Goal: Task Accomplishment & Management: Manage account settings

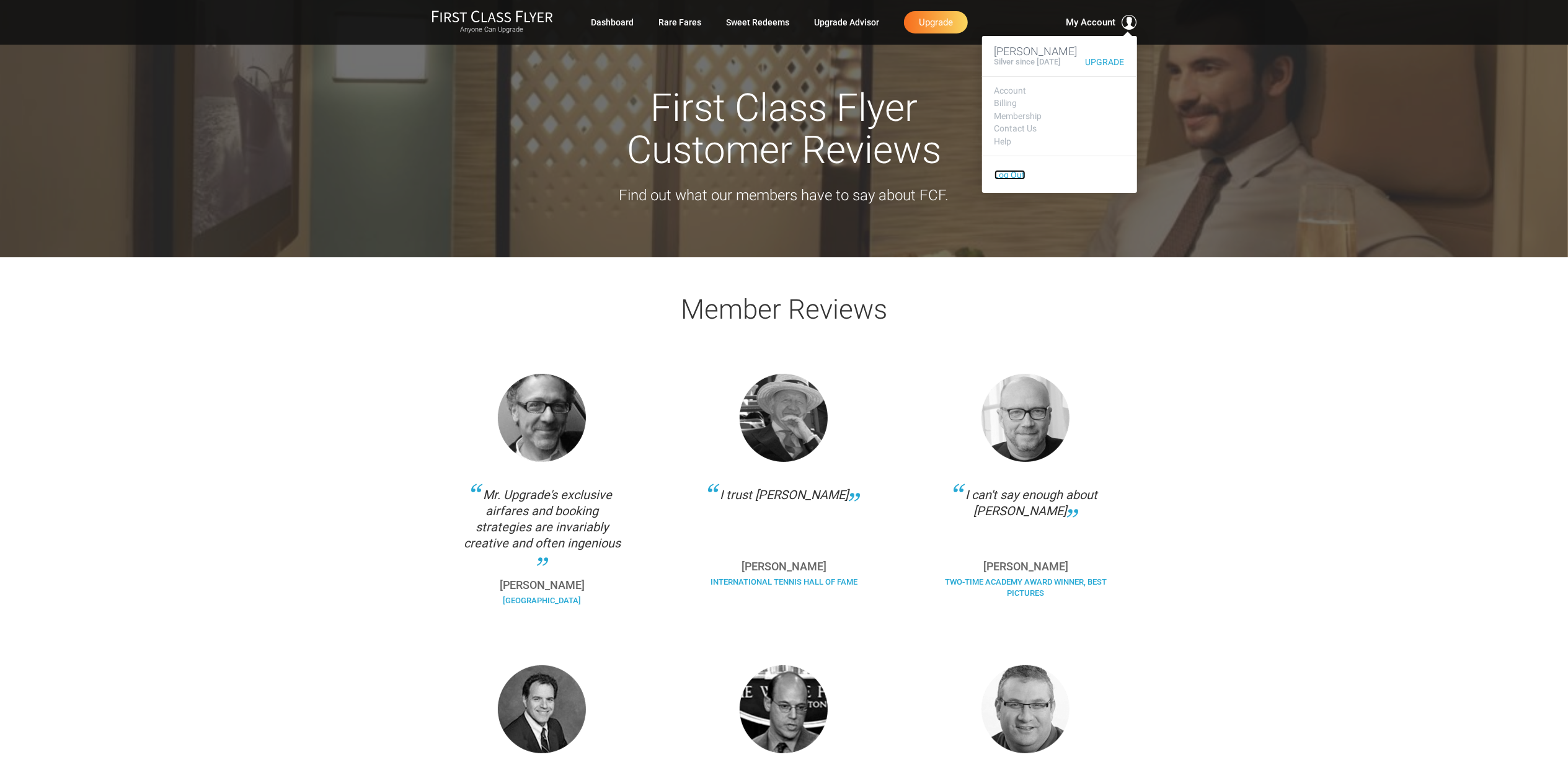
click at [1015, 175] on link "Log Out" at bounding box center [1010, 175] width 31 height 10
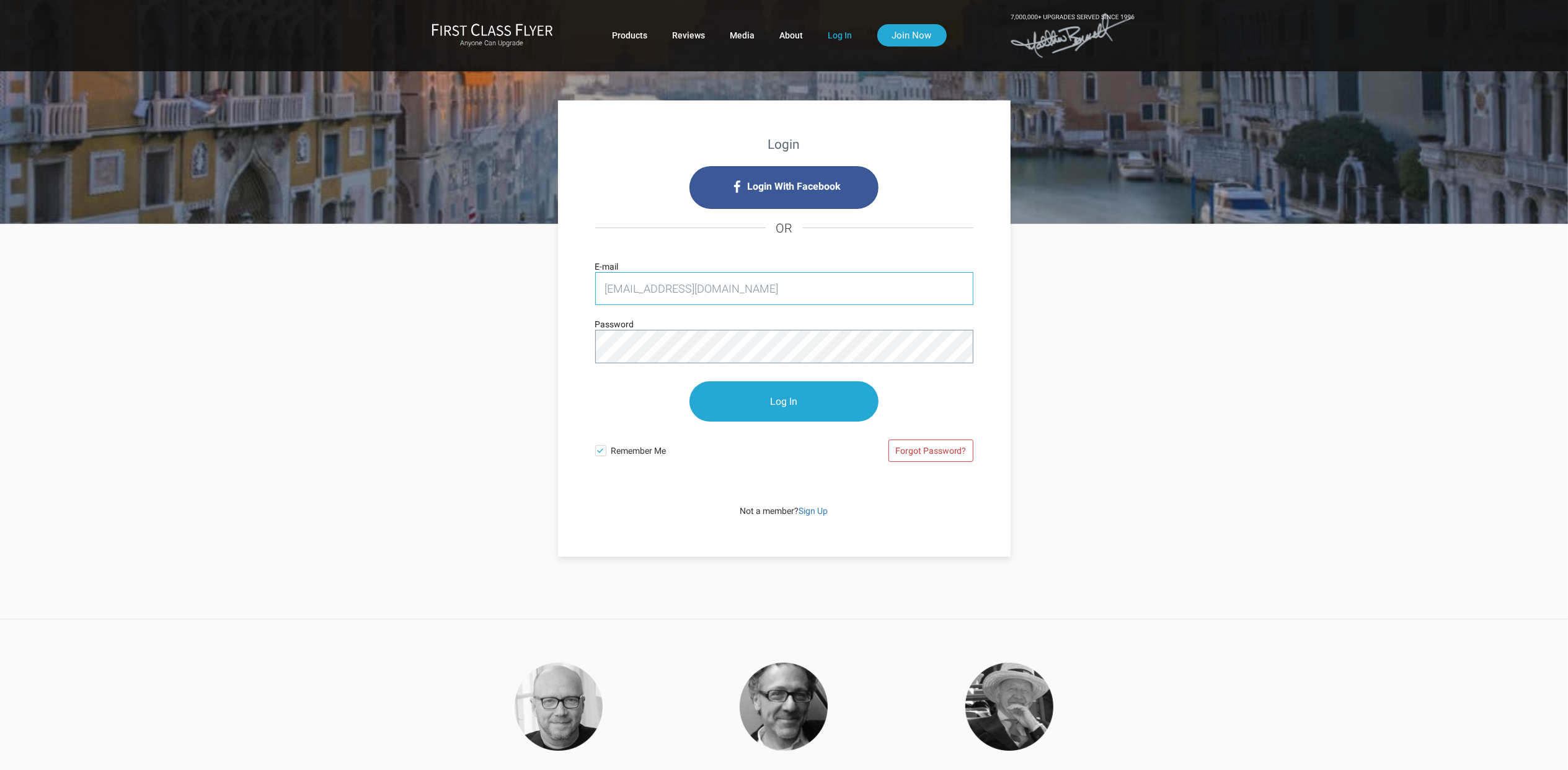
click at [757, 292] on input "dancobb@msn.com" at bounding box center [784, 289] width 378 height 33
click at [757, 291] on input "dancobb@msn.com" at bounding box center [784, 289] width 378 height 33
drag, startPoint x: 757, startPoint y: 290, endPoint x: 758, endPoint y: 283, distance: 7.1
click at [758, 289] on input "dancobb@msn.com" at bounding box center [784, 289] width 378 height 33
type input "prithvi.shankar@gmail.com"
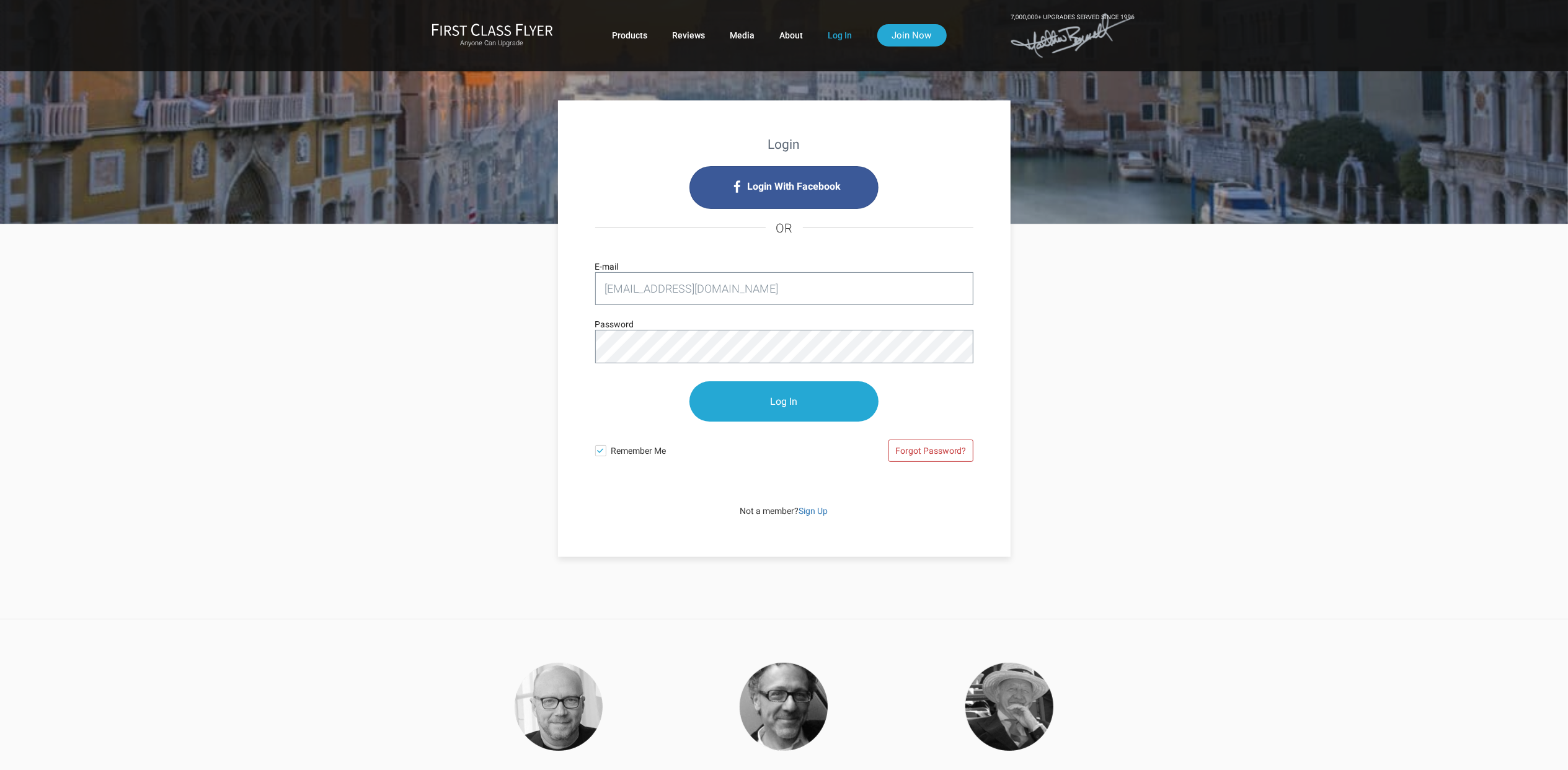
drag, startPoint x: 916, startPoint y: 396, endPoint x: 892, endPoint y: 396, distance: 24.0
click at [916, 396] on p "Log In" at bounding box center [784, 401] width 378 height 65
click at [824, 398] on input "Log In" at bounding box center [784, 401] width 189 height 40
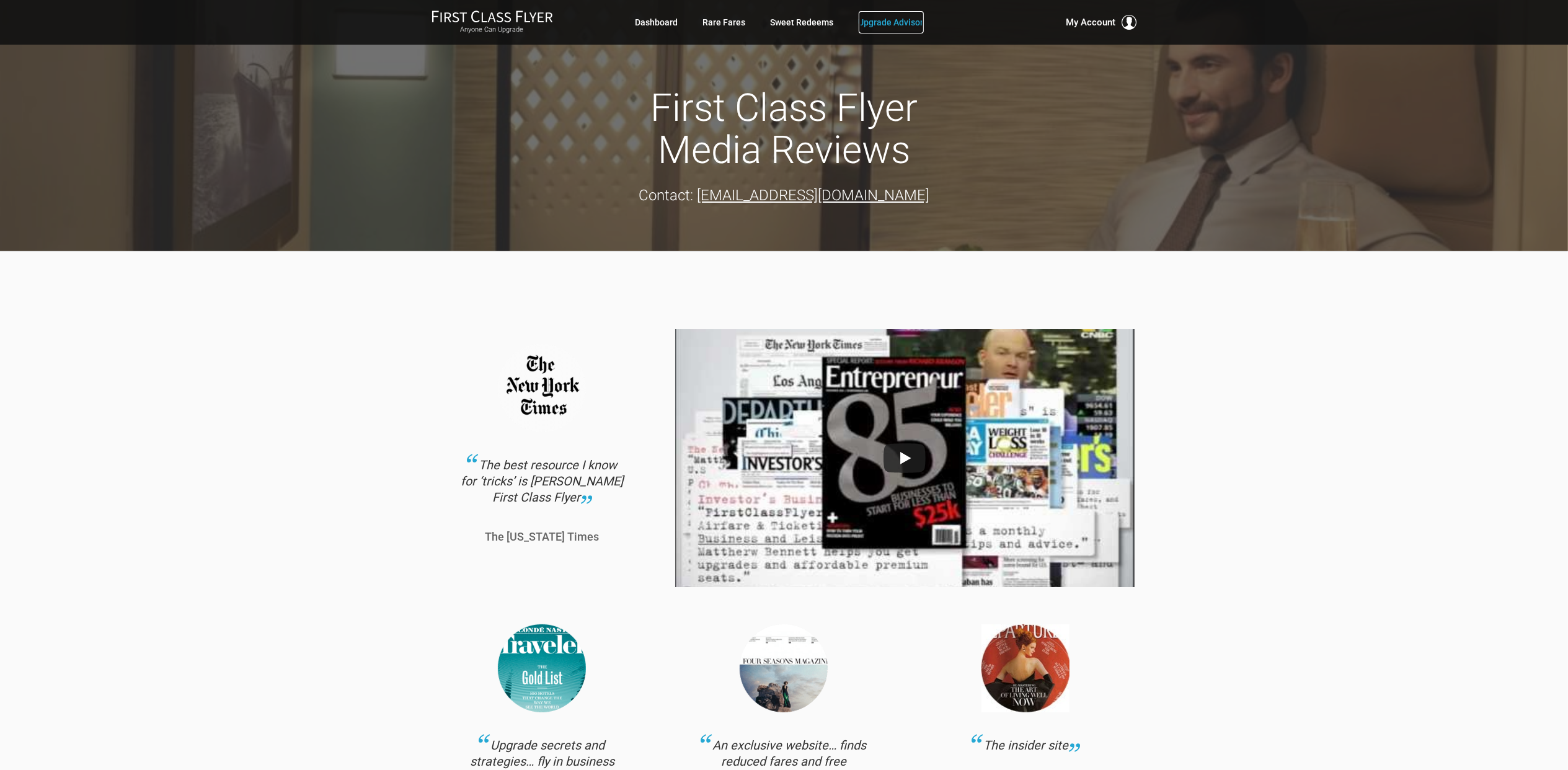
click at [887, 18] on link "Upgrade Advisor" at bounding box center [891, 22] width 65 height 22
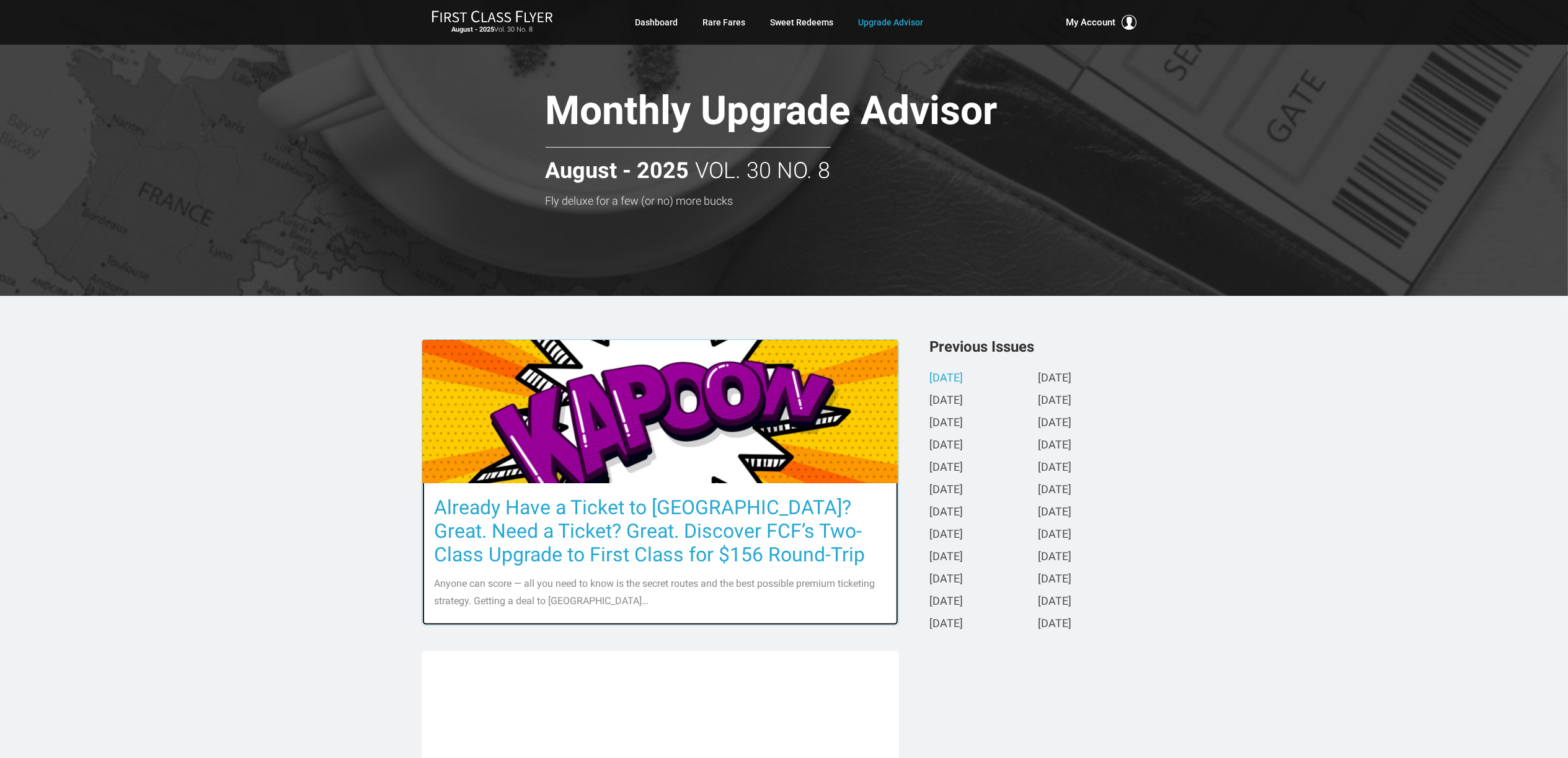
click at [564, 535] on h3 "Already Have a Ticket to [GEOGRAPHIC_DATA]? Great. Need a Ticket? Great. Discov…" at bounding box center [660, 531] width 451 height 70
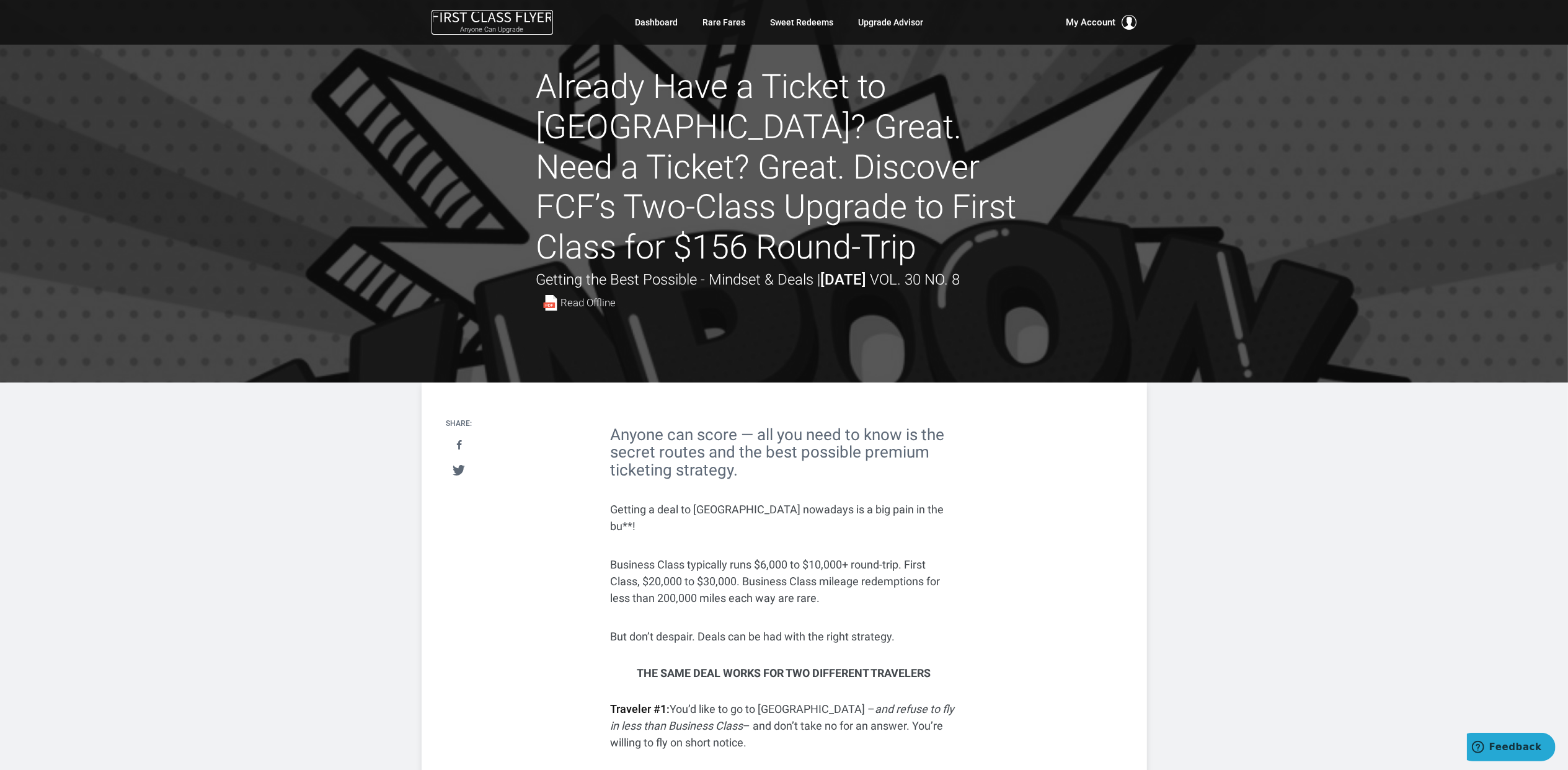
click at [484, 18] on img at bounding box center [492, 17] width 122 height 13
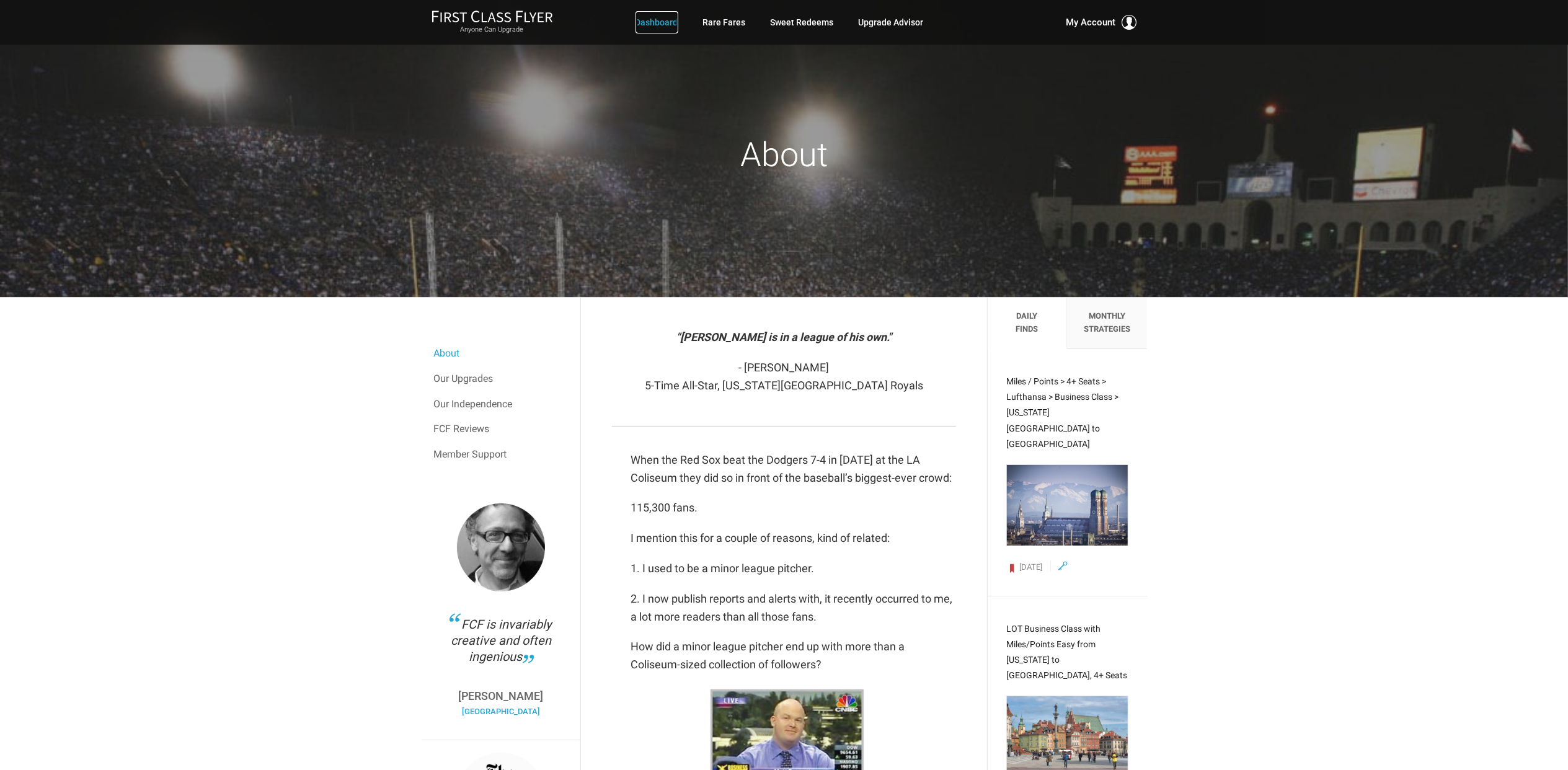
click at [646, 18] on link "Dashboard" at bounding box center [657, 22] width 42 height 22
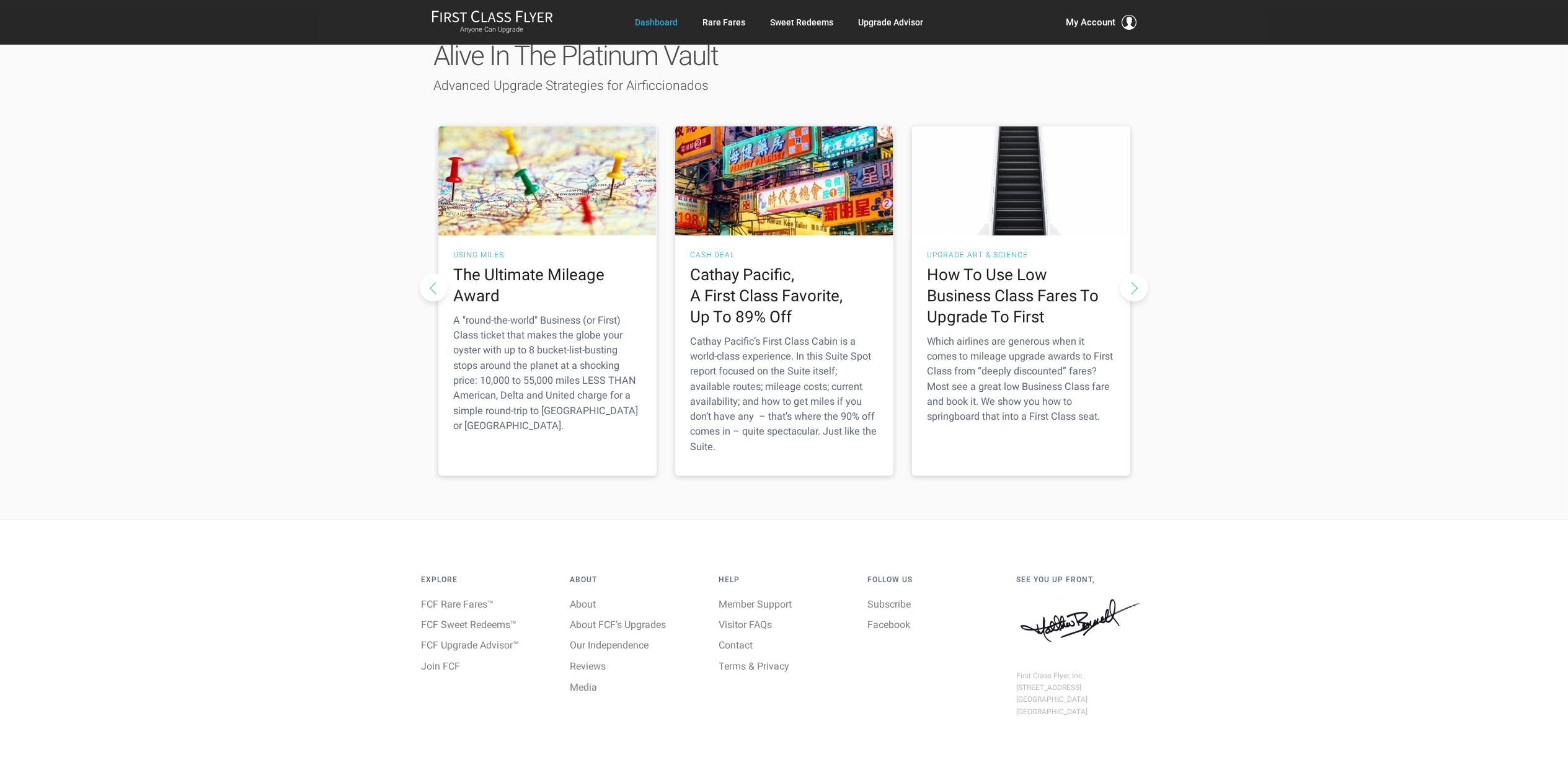
scroll to position [1651, 0]
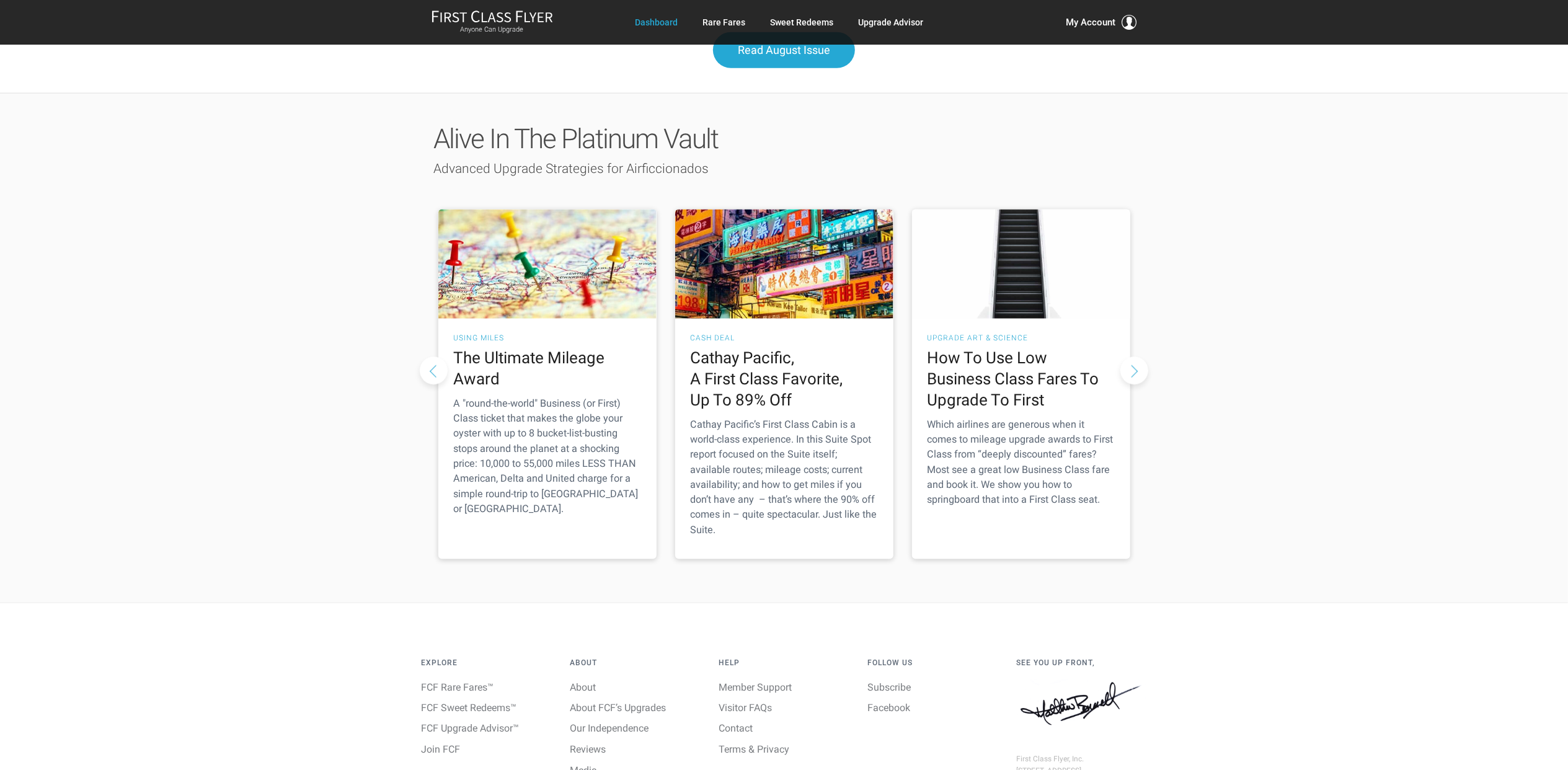
click at [1128, 357] on button "Next slide" at bounding box center [1134, 371] width 28 height 28
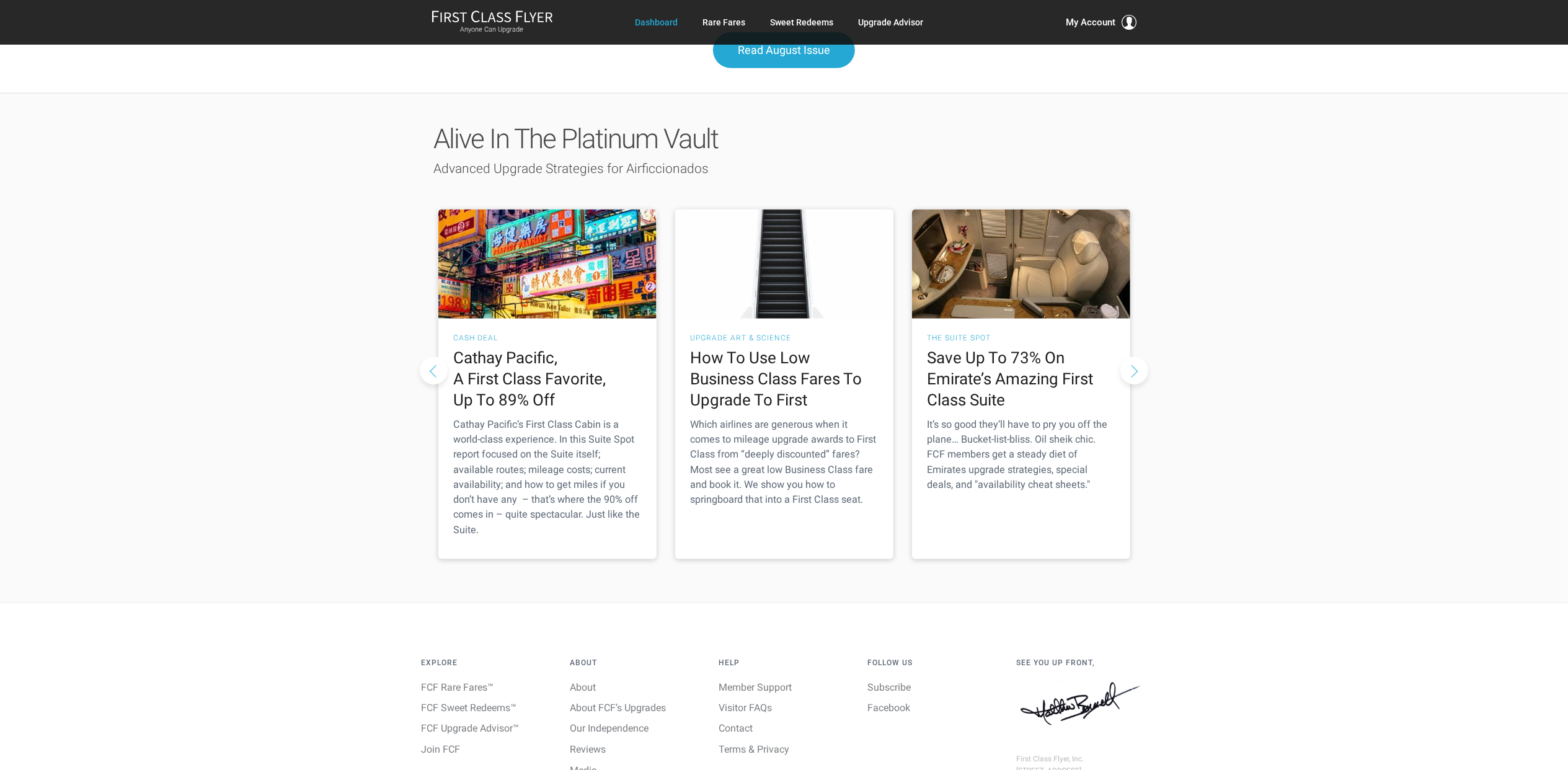
click at [1128, 357] on button "Next slide" at bounding box center [1134, 371] width 28 height 28
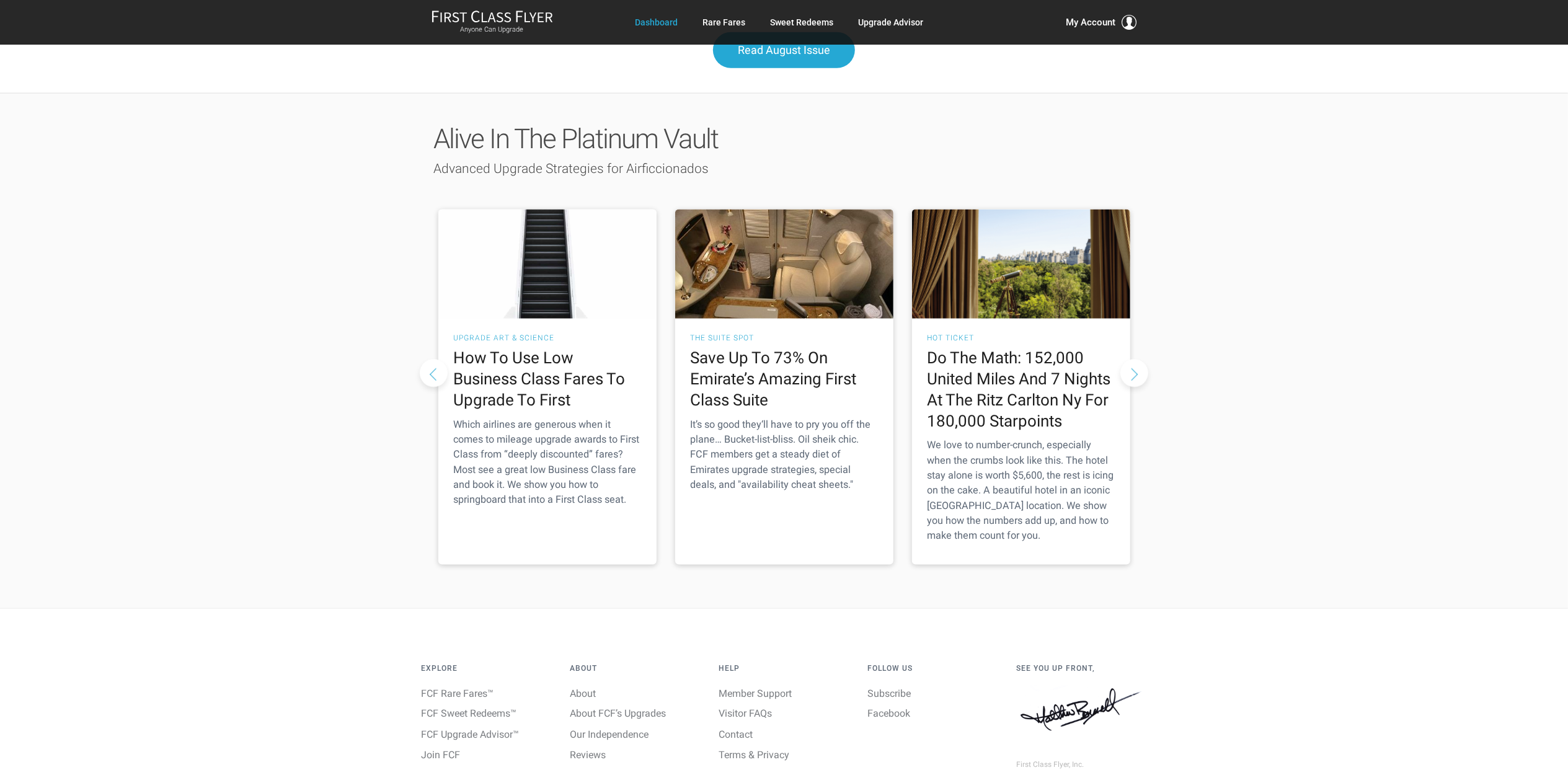
click at [1128, 360] on button "Next slide" at bounding box center [1134, 374] width 28 height 28
click at [879, 23] on link "Upgrade Advisor" at bounding box center [891, 22] width 65 height 22
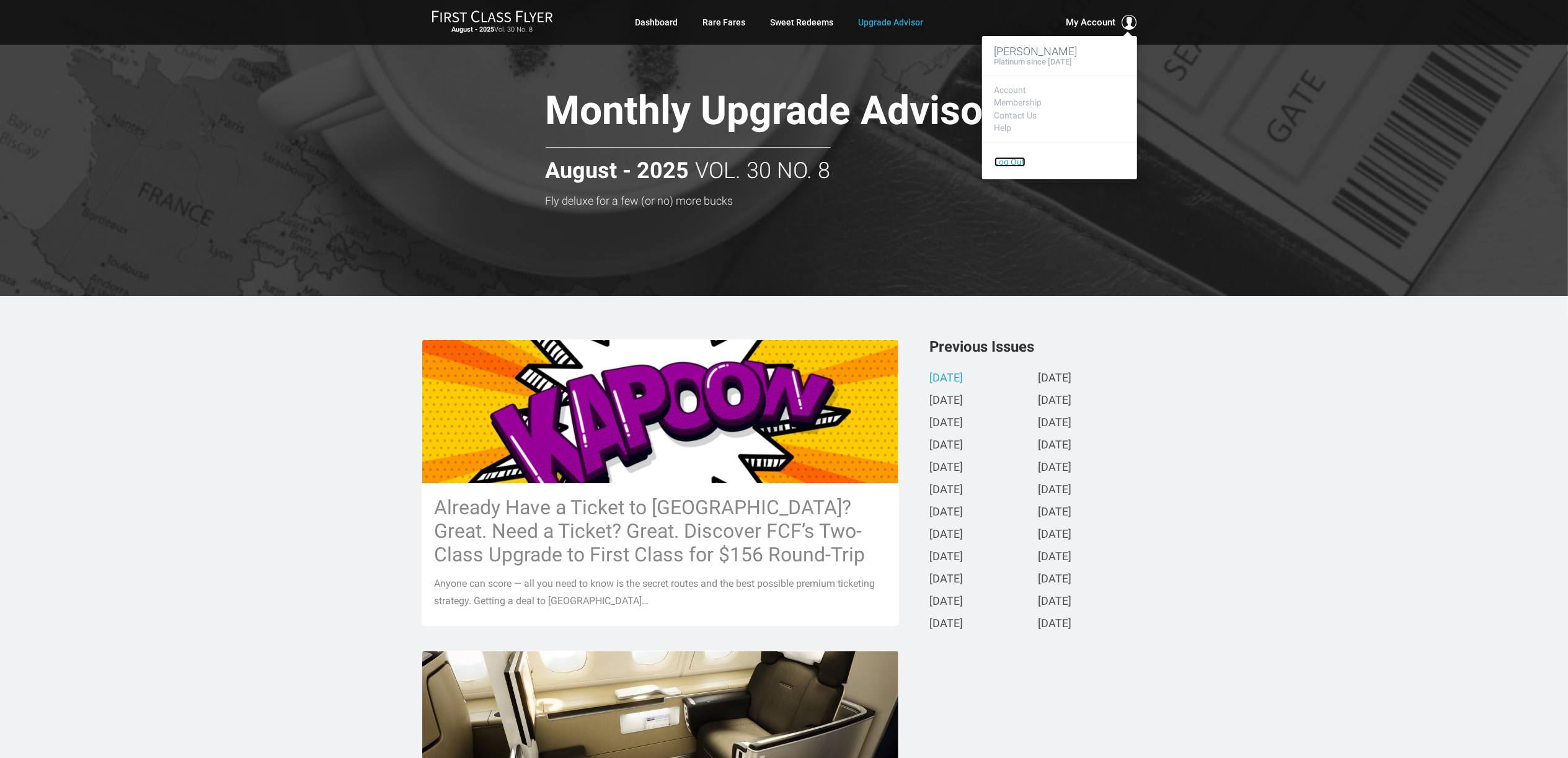
click at [1013, 165] on link "Log Out" at bounding box center [1010, 162] width 31 height 10
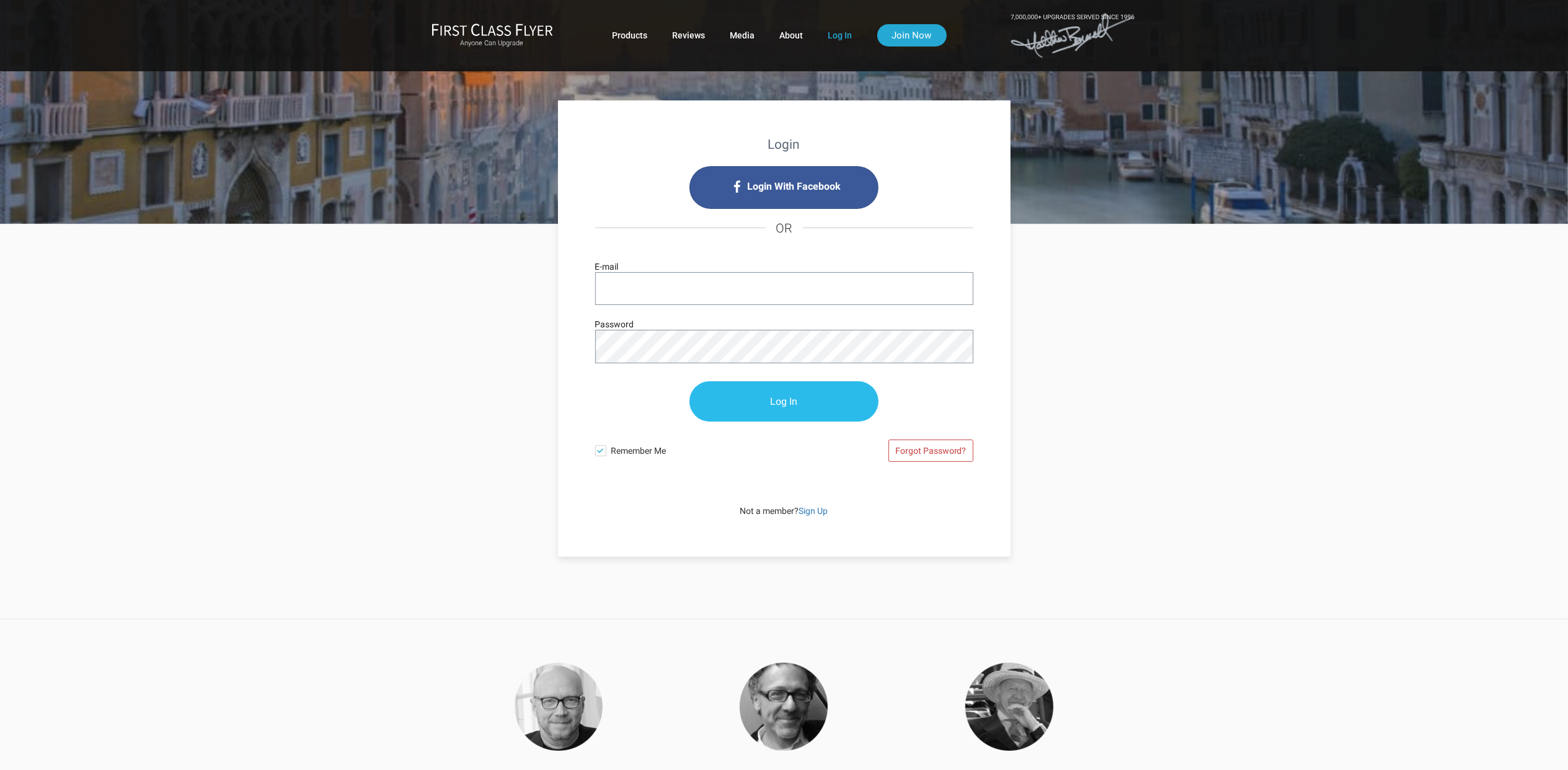
type input "dancobb@msn.com"
click at [797, 397] on input "Log In" at bounding box center [784, 401] width 189 height 40
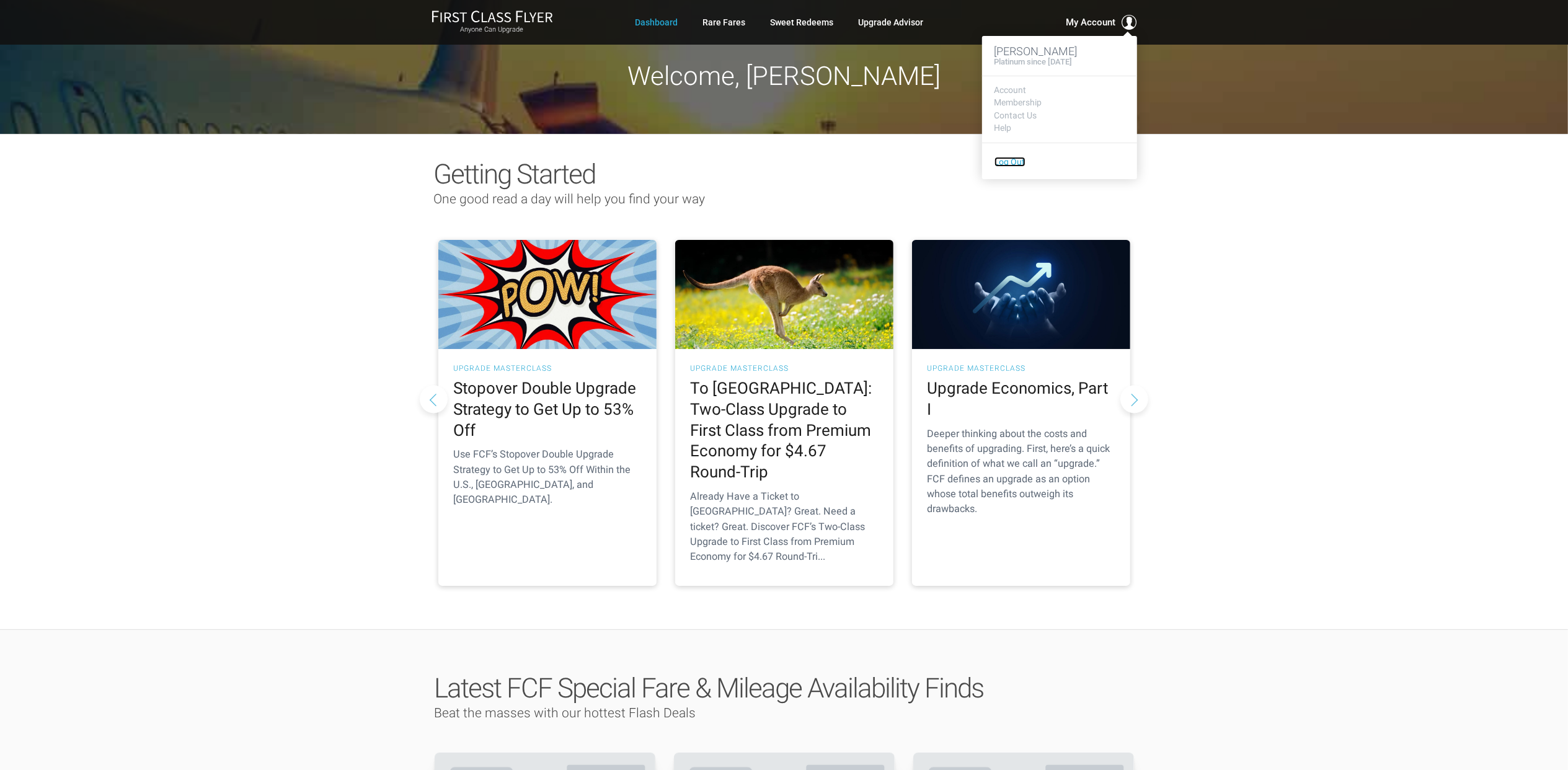
click at [1013, 159] on link "Log Out" at bounding box center [1010, 162] width 31 height 10
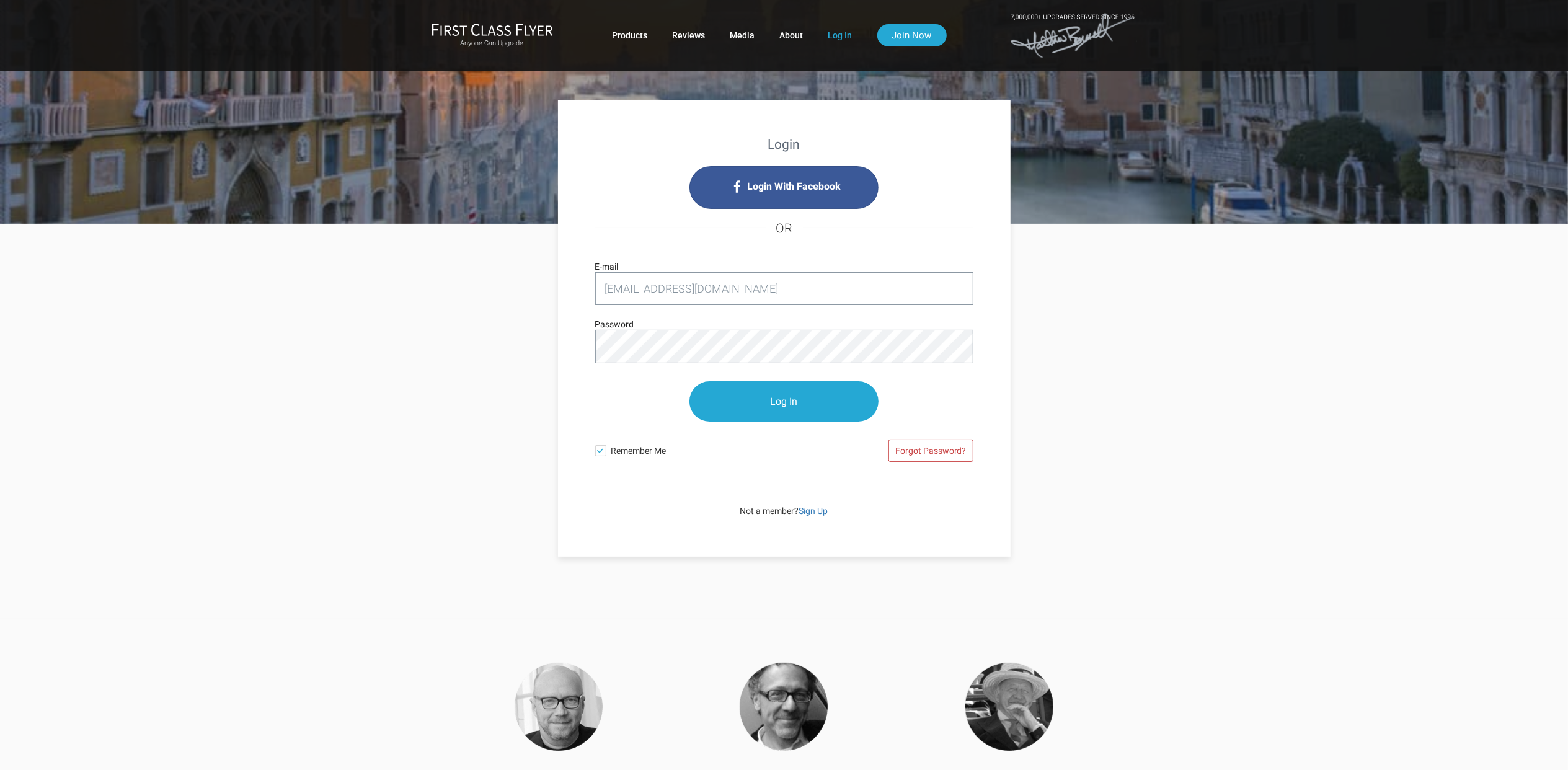
drag, startPoint x: 698, startPoint y: 288, endPoint x: 561, endPoint y: 278, distance: 137.4
click at [561, 278] on div "Login Login With Facebook OR dancobb@msn.com E-mail Password Log In Remember Me…" at bounding box center [785, 328] width 453 height 456
click at [720, 291] on input "dancobb@msn.com" at bounding box center [784, 289] width 378 height 33
drag, startPoint x: 722, startPoint y: 291, endPoint x: 544, endPoint y: 290, distance: 178.0
click at [544, 290] on div "Login Login With Facebook OR dancobb@msn.com E-mail Password Log In Remember Me…" at bounding box center [784, 390] width 725 height 333
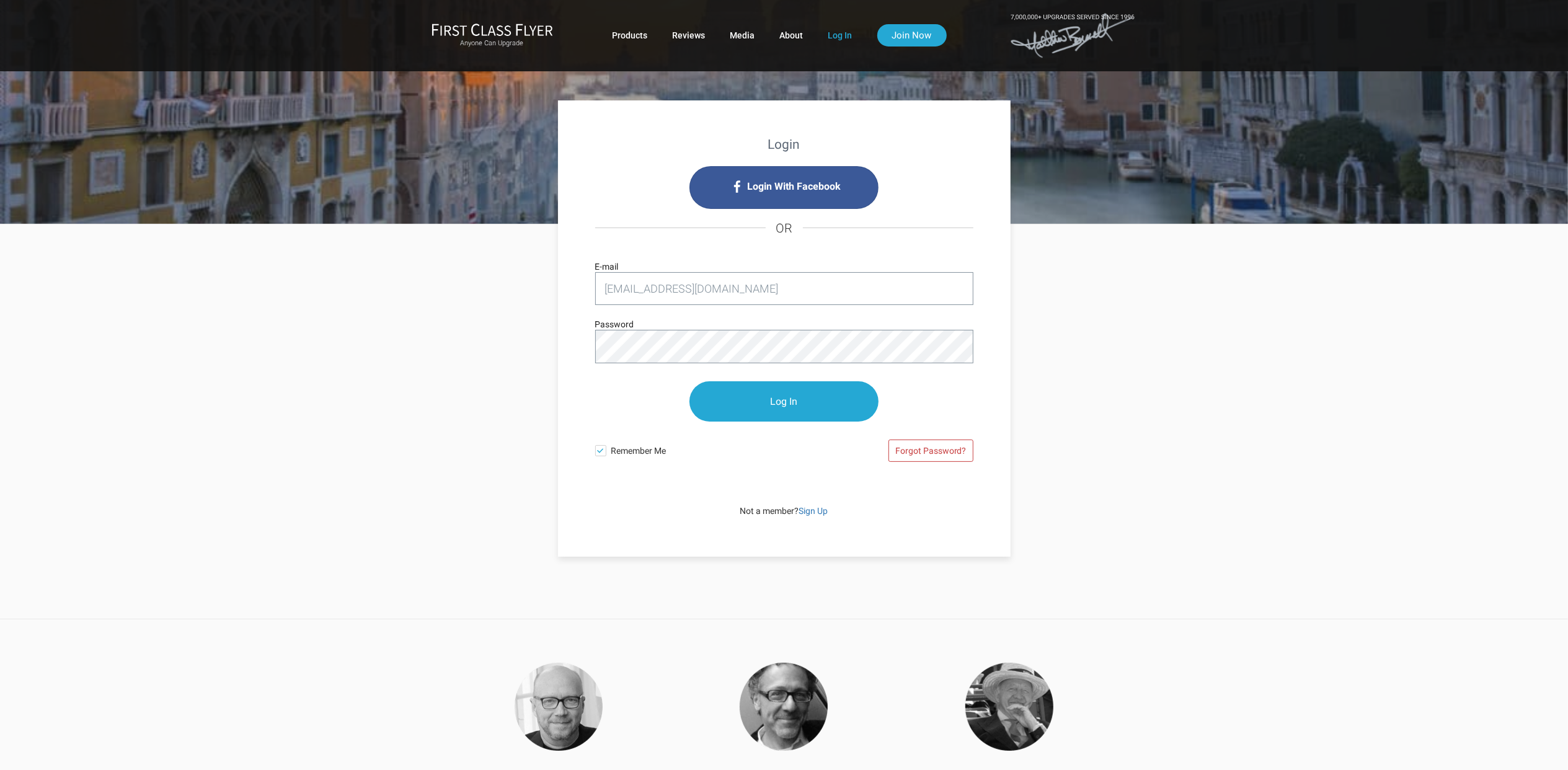
type input "abkinkc@gmail.com"
click at [539, 348] on div "Login Login With Facebook OR abkinkc@gmail.com E-mail Password Log In Remember …" at bounding box center [784, 390] width 725 height 333
click at [904, 395] on p "Log In" at bounding box center [784, 401] width 378 height 65
click at [817, 393] on input "Log In" at bounding box center [784, 401] width 189 height 40
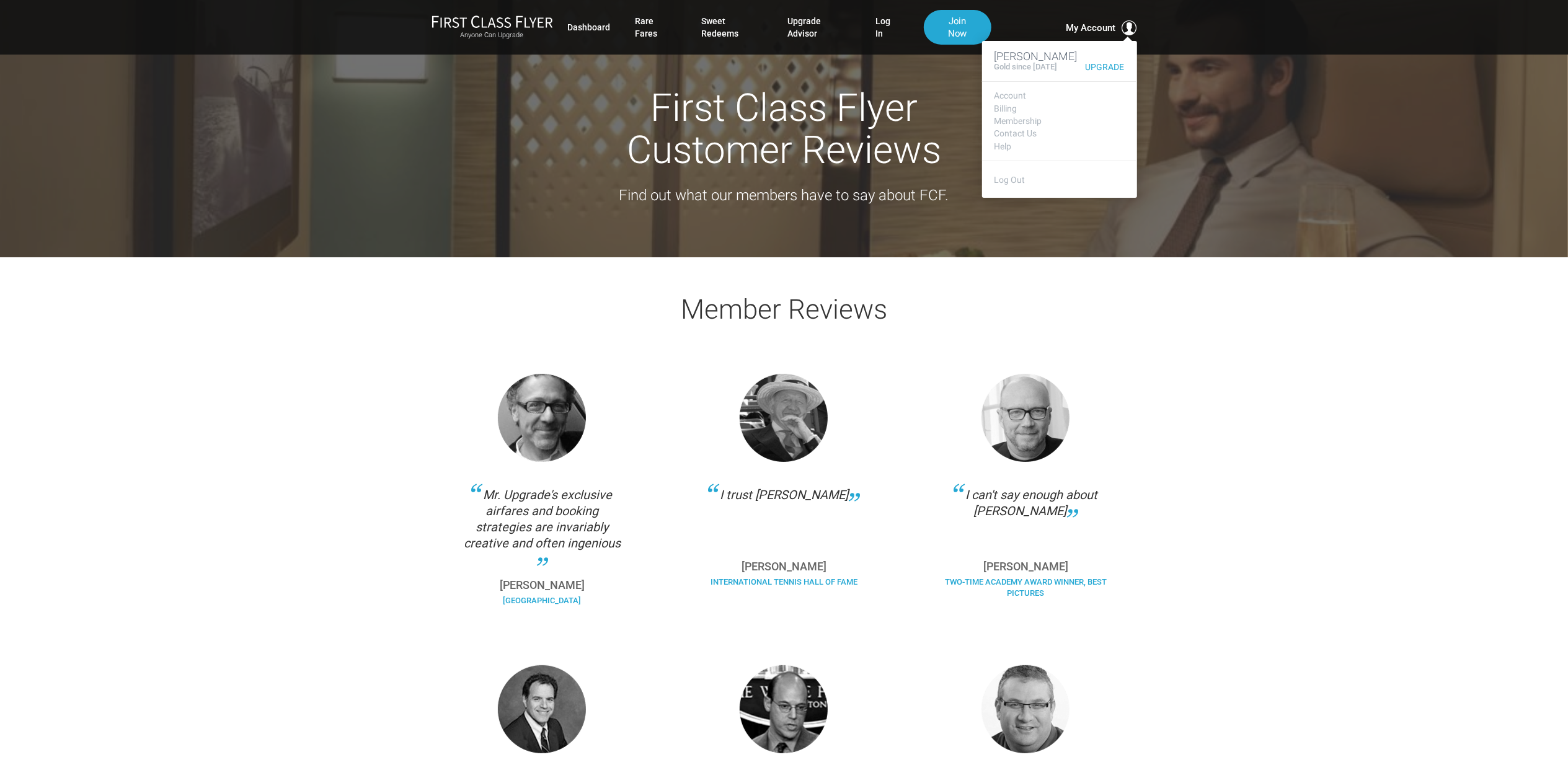
click at [1080, 33] on span "My Account" at bounding box center [1092, 28] width 50 height 15
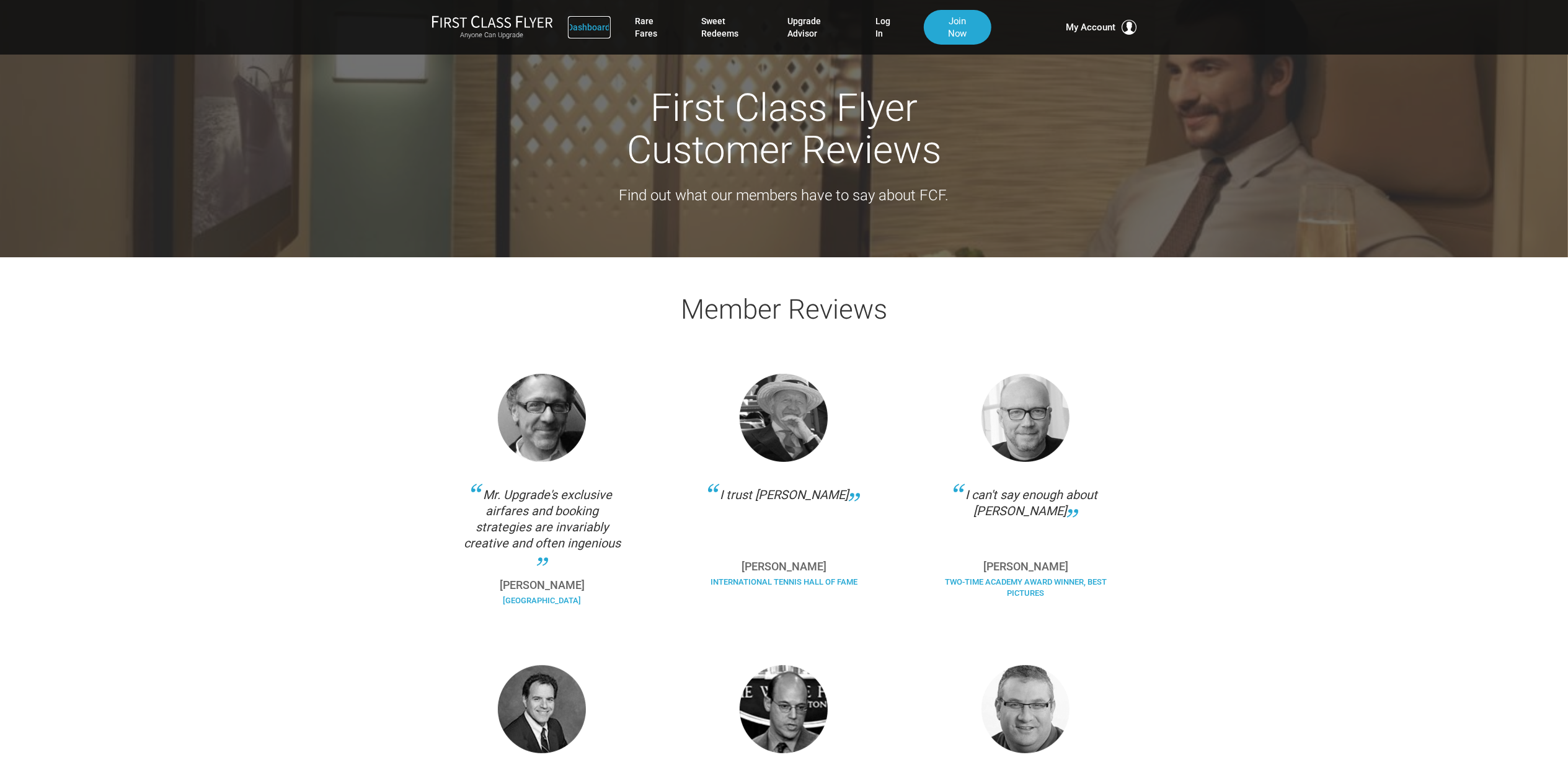
click at [582, 28] on link "Dashboard" at bounding box center [589, 27] width 42 height 22
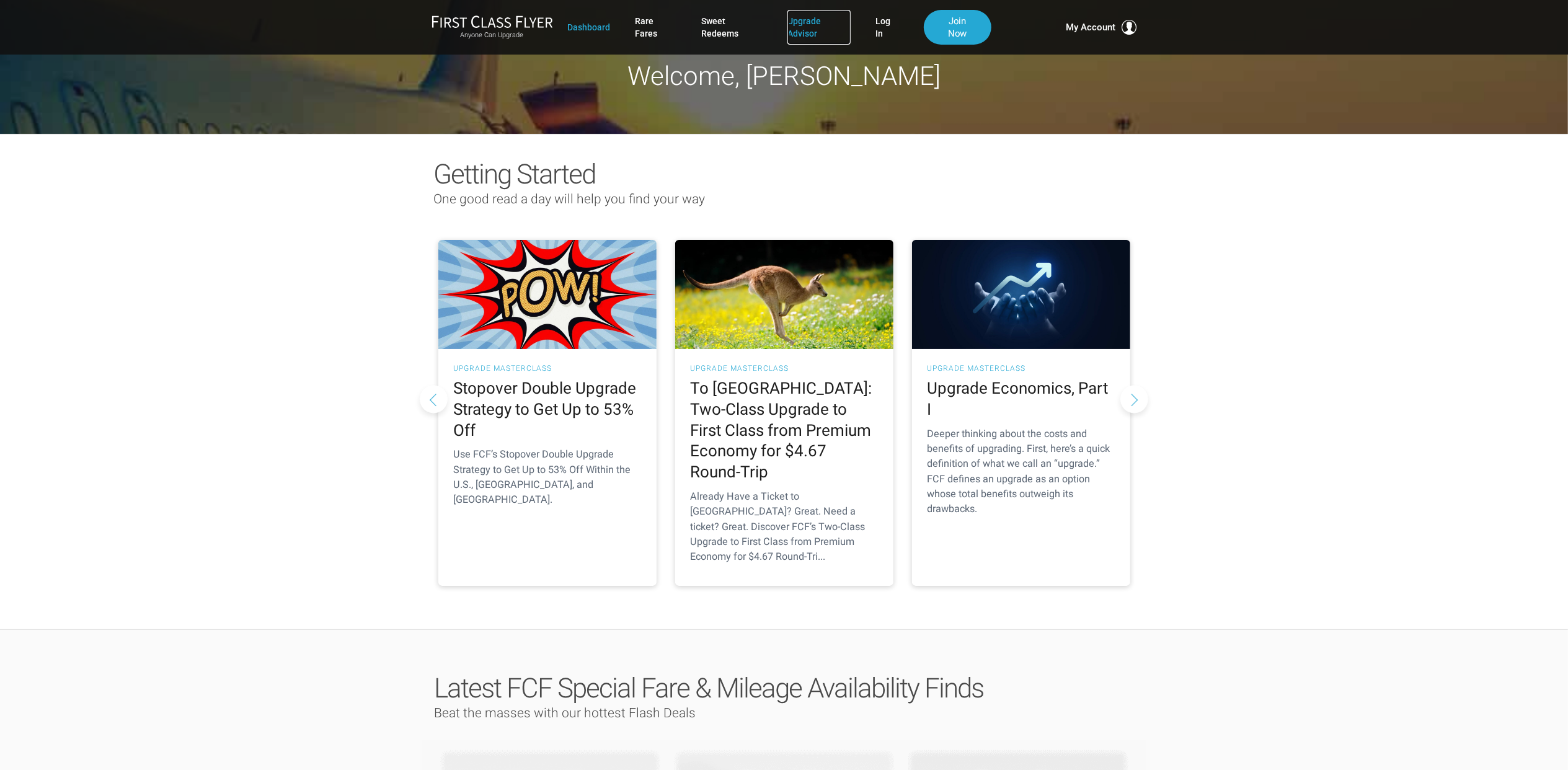
click at [807, 31] on link "Upgrade Advisor" at bounding box center [819, 27] width 63 height 34
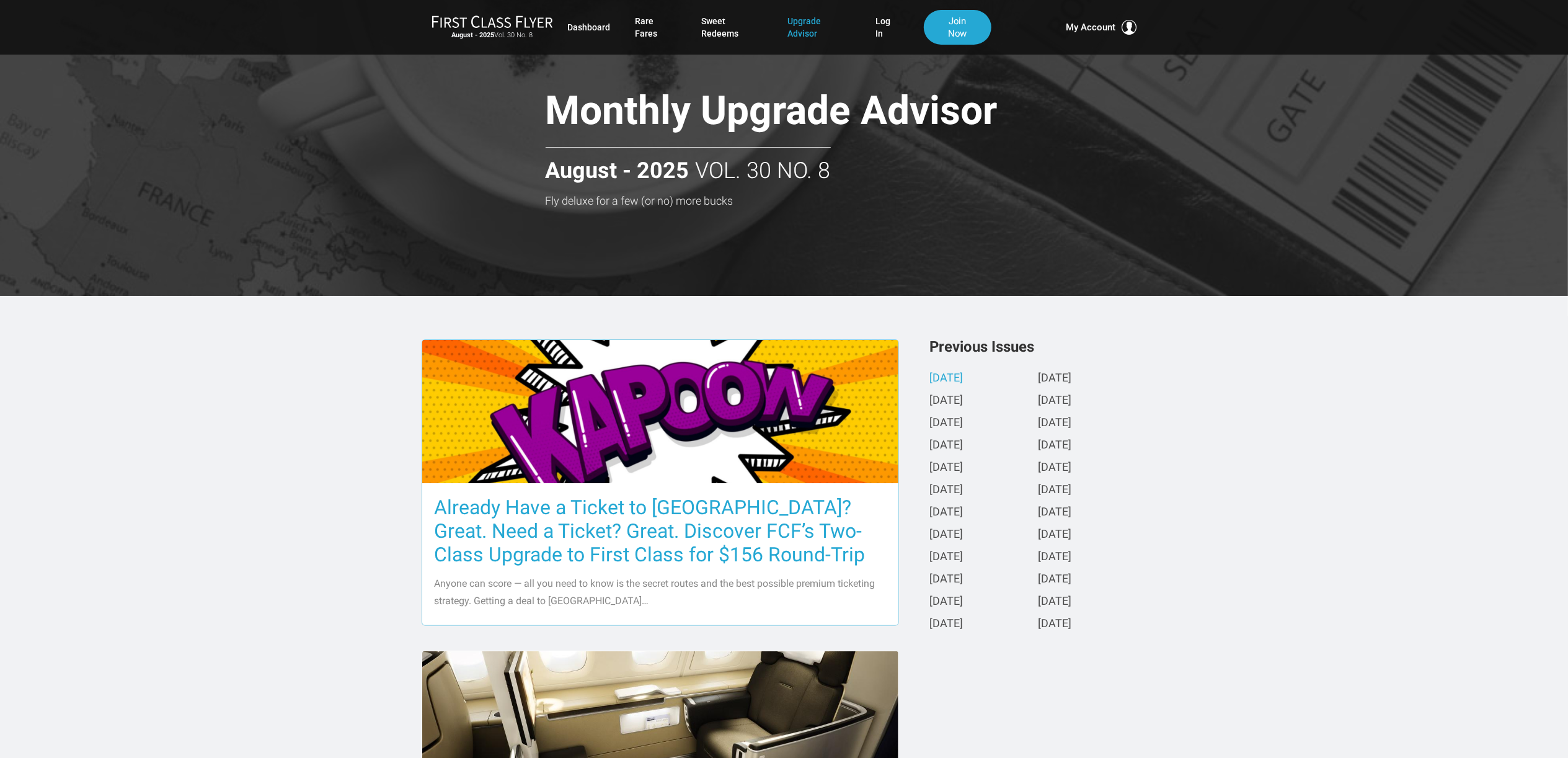
click at [660, 530] on h3 "Already Have a Ticket to [GEOGRAPHIC_DATA]? Great. Need a Ticket? Great. Discov…" at bounding box center [660, 531] width 451 height 70
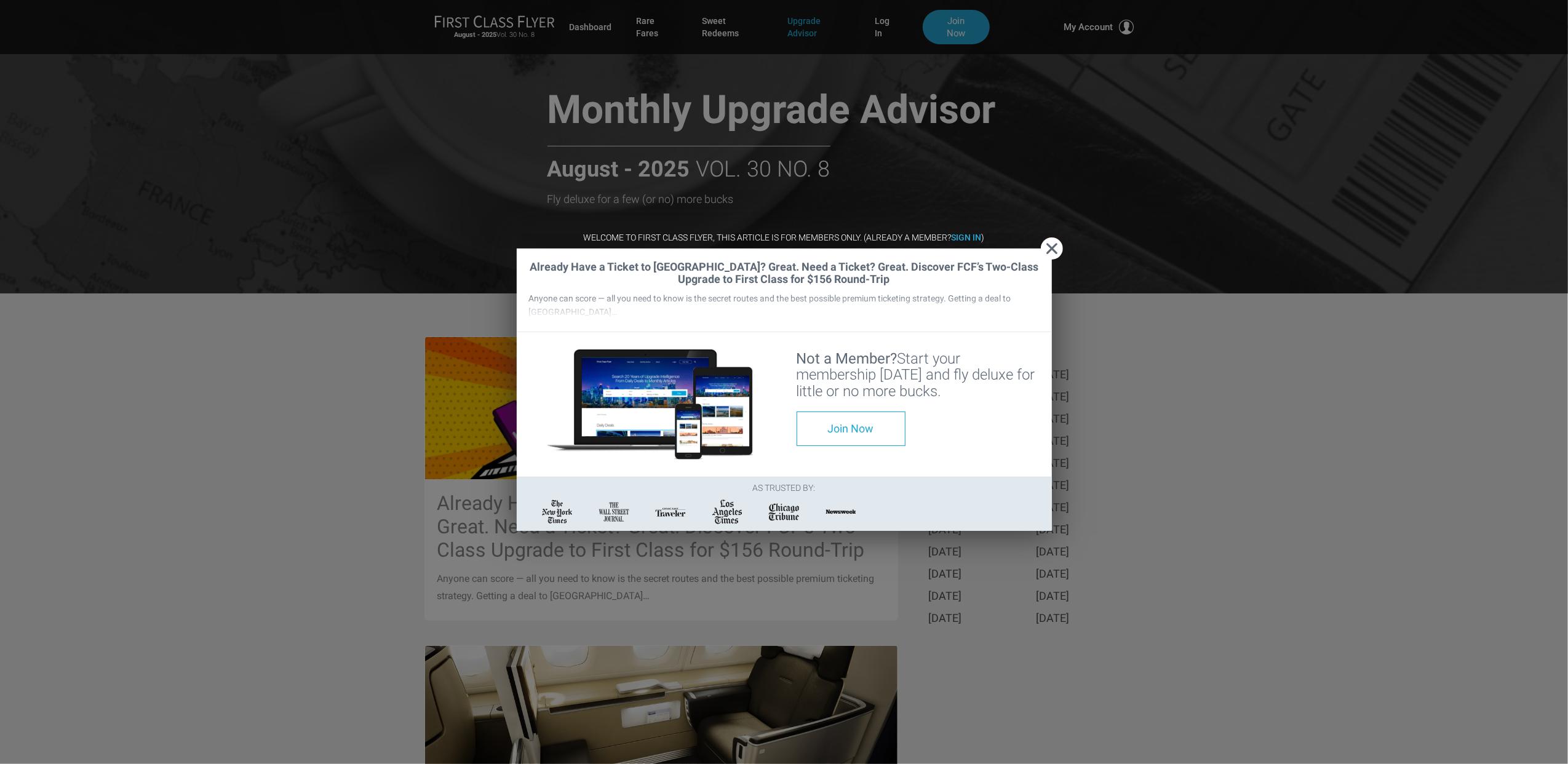
click at [1046, 242] on span "Close" at bounding box center [1052, 249] width 22 height 13
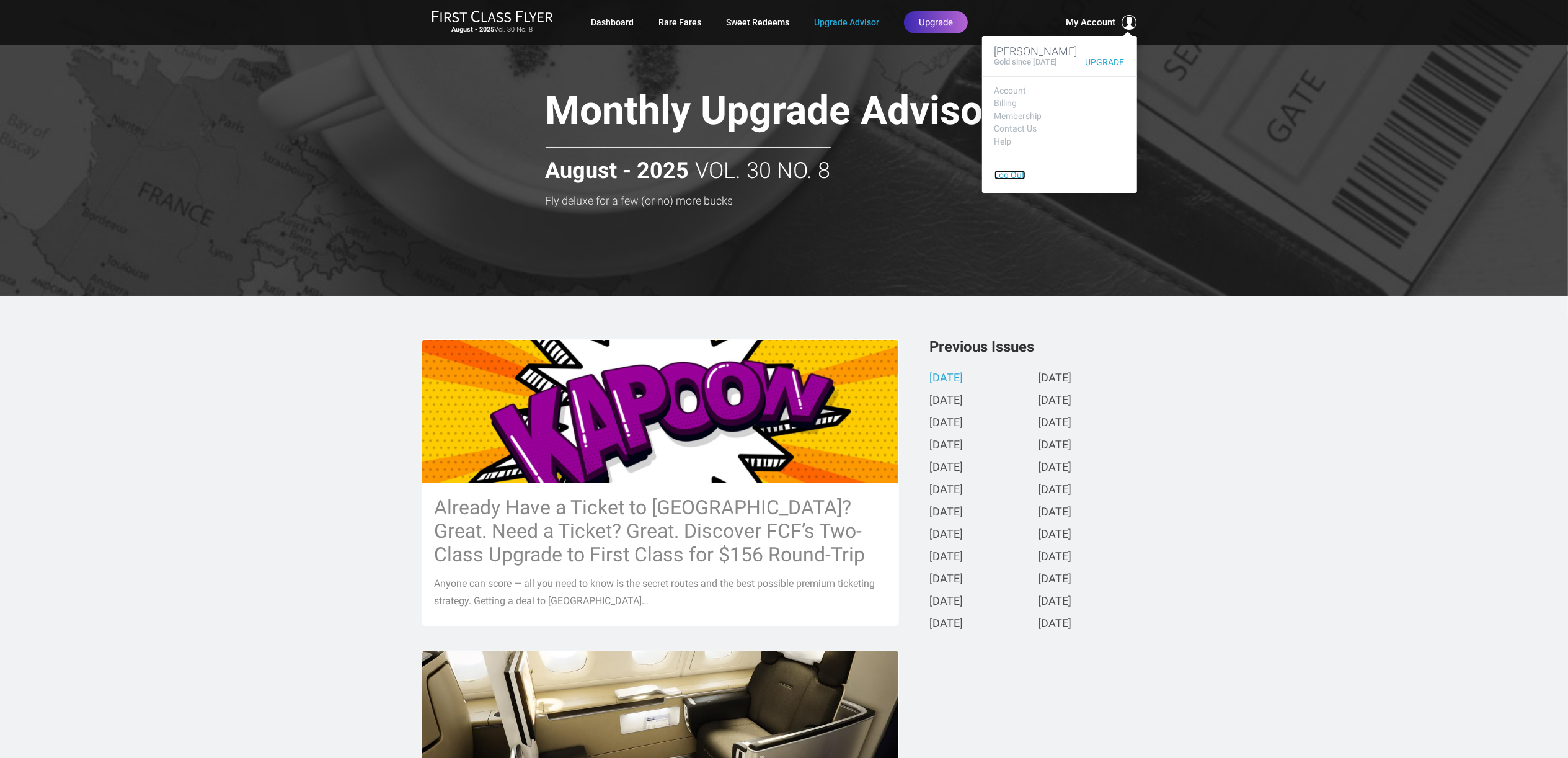
click at [1018, 180] on link "Log Out" at bounding box center [1010, 175] width 31 height 10
